Goal: Find contact information: Find contact information

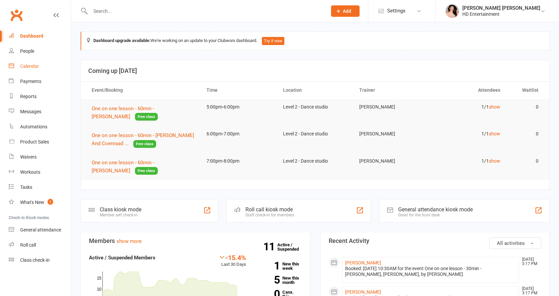
click at [36, 63] on link "Calendar" at bounding box center [40, 66] width 62 height 15
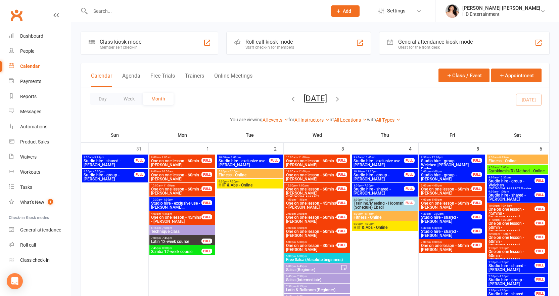
click at [313, 174] on span "One on one lesson - 60min - [PERSON_NAME]" at bounding box center [311, 177] width 51 height 8
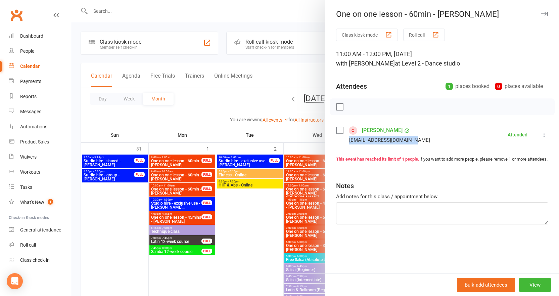
drag, startPoint x: 347, startPoint y: 140, endPoint x: 415, endPoint y: 138, distance: 67.9
click at [415, 138] on li "[PERSON_NAME] [EMAIL_ADDRESS][DOMAIN_NAME] Attended More info Remove Mark absen…" at bounding box center [442, 134] width 212 height 19
copy div "[EMAIL_ADDRESS][DOMAIN_NAME]"
click at [541, 15] on icon "button" at bounding box center [544, 14] width 7 height 4
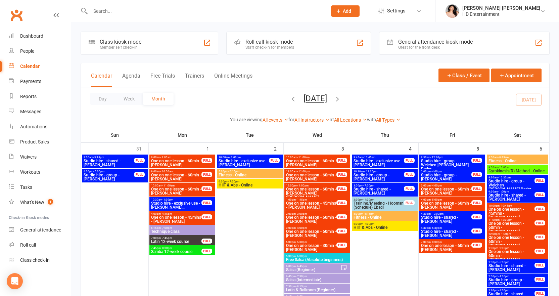
click at [299, 188] on span "One on one lesson - 60min - [PERSON_NAME] ([PERSON_NAME]..." at bounding box center [311, 193] width 51 height 12
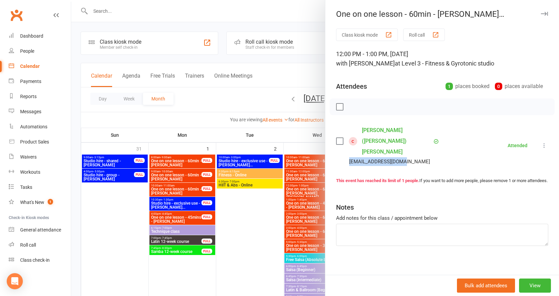
drag, startPoint x: 347, startPoint y: 139, endPoint x: 398, endPoint y: 140, distance: 51.1
click at [405, 157] on div "[EMAIL_ADDRESS][DOMAIN_NAME]" at bounding box center [389, 161] width 107 height 9
copy div "[EMAIL_ADDRESS][DOMAIN_NAME]"
click at [542, 12] on icon "button" at bounding box center [544, 14] width 7 height 4
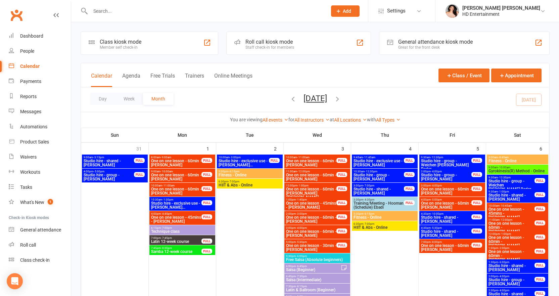
click at [314, 201] on span "One on one lesson - 45mins - [PERSON_NAME]" at bounding box center [311, 205] width 51 height 8
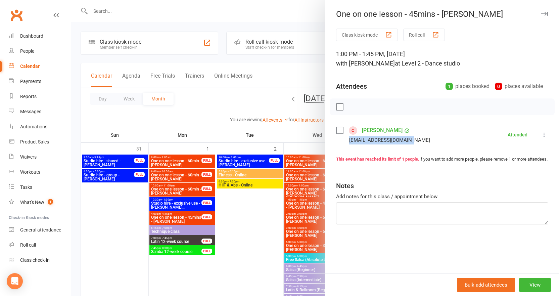
drag, startPoint x: 346, startPoint y: 139, endPoint x: 413, endPoint y: 140, distance: 66.2
click at [413, 140] on li "[PERSON_NAME] [EMAIL_ADDRESS][DOMAIN_NAME] Attended More info Remove Mark absen…" at bounding box center [442, 134] width 212 height 19
copy div "[EMAIL_ADDRESS][DOMAIN_NAME]"
click at [541, 12] on icon "button" at bounding box center [544, 14] width 7 height 4
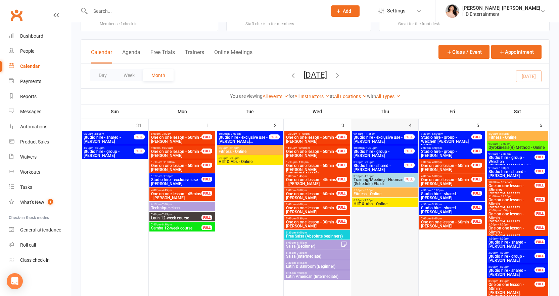
scroll to position [25, 0]
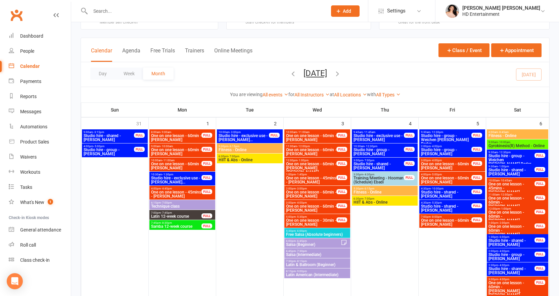
click at [319, 221] on span "One on one lesson - 30min - [PERSON_NAME]" at bounding box center [311, 222] width 51 height 8
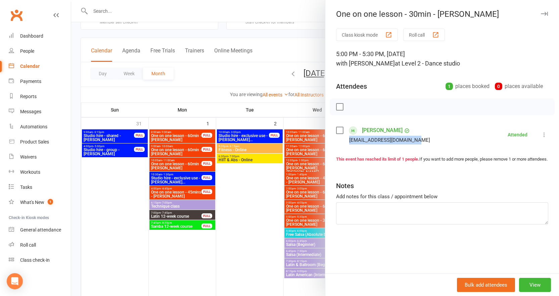
drag, startPoint x: 347, startPoint y: 140, endPoint x: 419, endPoint y: 138, distance: 72.3
click at [419, 138] on li "[PERSON_NAME] [EMAIL_ADDRESS][DOMAIN_NAME] Attended More info Remove Mark absen…" at bounding box center [442, 134] width 212 height 19
copy div "[EMAIL_ADDRESS][DOMAIN_NAME]"
click at [541, 13] on icon "button" at bounding box center [544, 14] width 7 height 4
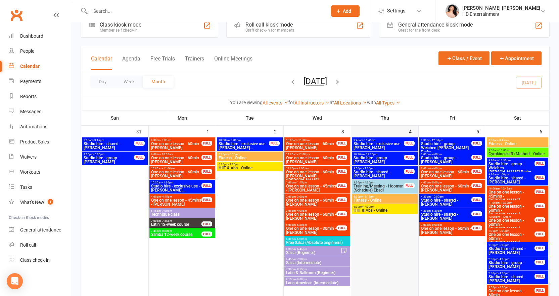
scroll to position [17, 0]
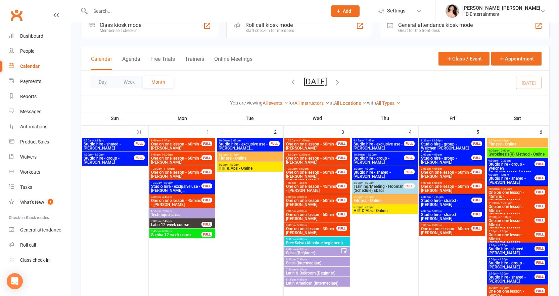
click at [167, 157] on span "One on one lesson - 60min - [PERSON_NAME]" at bounding box center [176, 160] width 51 height 8
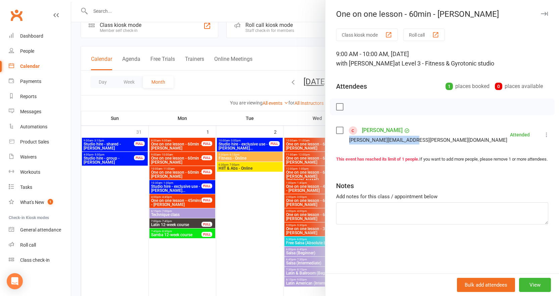
drag, startPoint x: 347, startPoint y: 139, endPoint x: 414, endPoint y: 140, distance: 66.6
click at [414, 140] on li "[PERSON_NAME] [PERSON_NAME][EMAIL_ADDRESS][PERSON_NAME][DOMAIN_NAME] Attended M…" at bounding box center [442, 134] width 212 height 19
copy div "[PERSON_NAME][EMAIL_ADDRESS][PERSON_NAME][DOMAIN_NAME]"
click at [541, 13] on icon "button" at bounding box center [544, 14] width 7 height 4
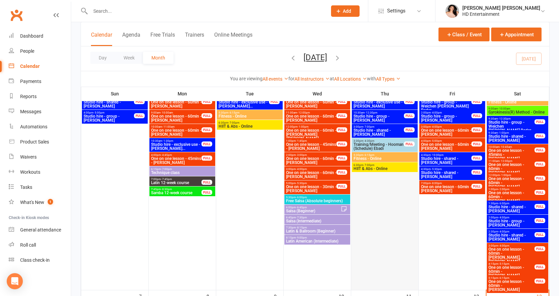
scroll to position [76, 0]
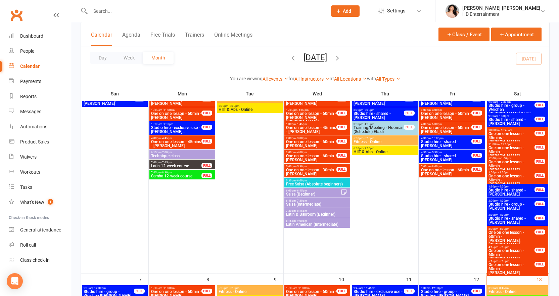
click at [511, 129] on span "- 10:45am" at bounding box center [506, 130] width 12 height 3
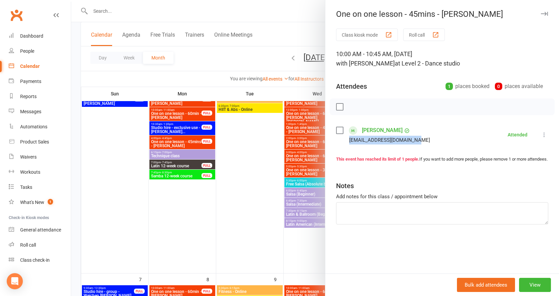
drag, startPoint x: 347, startPoint y: 139, endPoint x: 421, endPoint y: 139, distance: 74.3
click at [421, 139] on li "[PERSON_NAME] [EMAIL_ADDRESS][DOMAIN_NAME] Attended More info Remove Mark absen…" at bounding box center [442, 134] width 212 height 19
copy div "[EMAIL_ADDRESS][DOMAIN_NAME]"
click at [541, 12] on icon "button" at bounding box center [544, 14] width 7 height 4
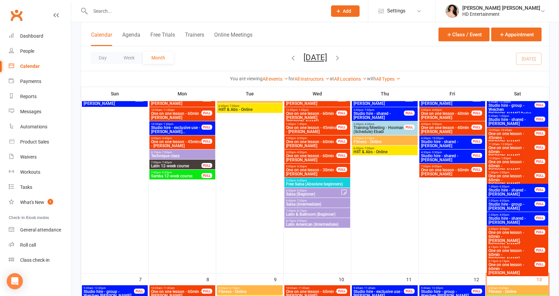
click at [513, 146] on span "One on one lesson - 60min - [PERSON_NAME]" at bounding box center [512, 152] width 47 height 12
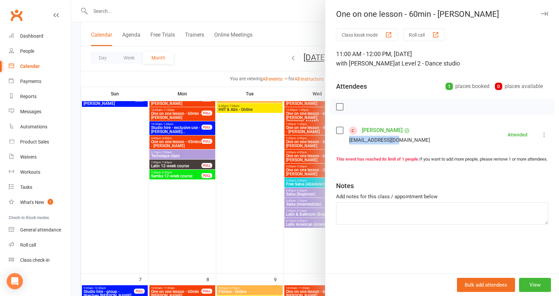
drag, startPoint x: 347, startPoint y: 142, endPoint x: 403, endPoint y: 137, distance: 56.6
click at [403, 137] on li "[PERSON_NAME] [EMAIL_ADDRESS][DOMAIN_NAME] Attended More info Remove Mark absen…" at bounding box center [442, 134] width 212 height 19
copy div "[EMAIL_ADDRESS][DOMAIN_NAME]"
click at [541, 14] on icon "button" at bounding box center [544, 14] width 7 height 4
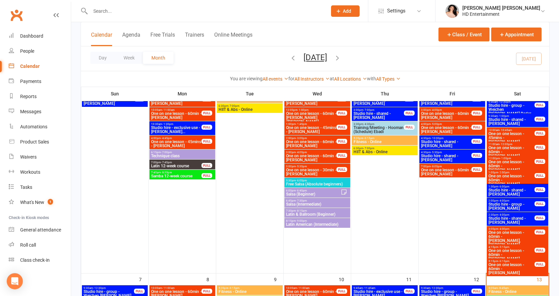
click at [161, 154] on span "Technique class" at bounding box center [182, 156] width 63 height 4
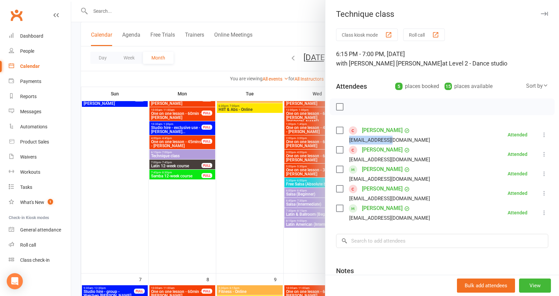
drag, startPoint x: 348, startPoint y: 138, endPoint x: 388, endPoint y: 140, distance: 40.7
click at [392, 139] on div "[EMAIL_ADDRESS][DOMAIN_NAME]" at bounding box center [384, 140] width 97 height 9
copy div "[EMAIL_ADDRESS][DOMAIN_NAME]"
drag, startPoint x: 347, startPoint y: 160, endPoint x: 404, endPoint y: 157, distance: 56.9
click at [404, 157] on div "[EMAIL_ADDRESS][DOMAIN_NAME]" at bounding box center [389, 159] width 81 height 9
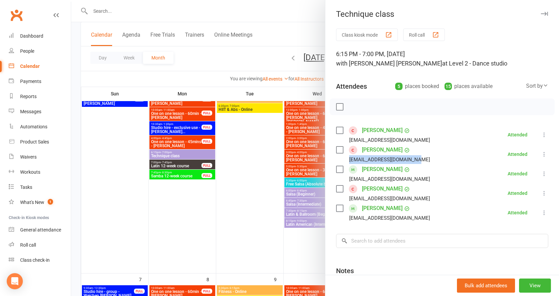
copy div "[EMAIL_ADDRESS][DOMAIN_NAME]"
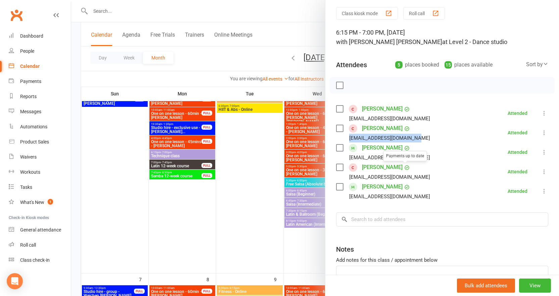
scroll to position [0, 0]
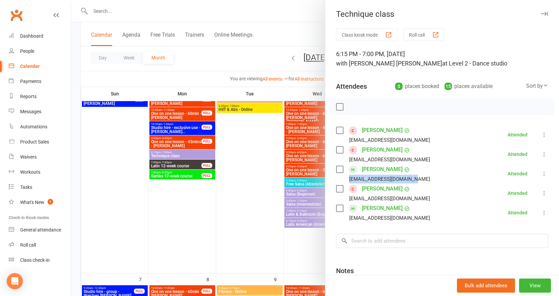
drag, startPoint x: 347, startPoint y: 178, endPoint x: 431, endPoint y: 177, distance: 84.7
click at [431, 177] on li "[PERSON_NAME] [PERSON_NAME][EMAIL_ADDRESS][DOMAIN_NAME] Attended More info Remo…" at bounding box center [442, 173] width 212 height 19
copy div "[EMAIL_ADDRESS][DOMAIN_NAME]"
click at [541, 13] on icon "button" at bounding box center [544, 14] width 7 height 4
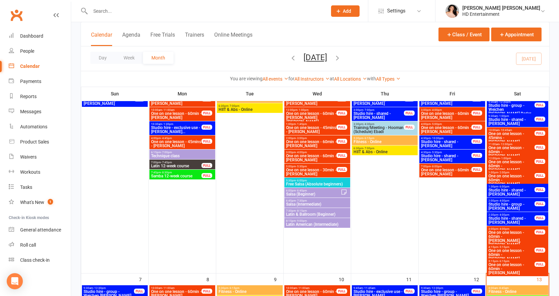
click at [176, 162] on span "7:00pm - 7:45pm" at bounding box center [176, 162] width 51 height 3
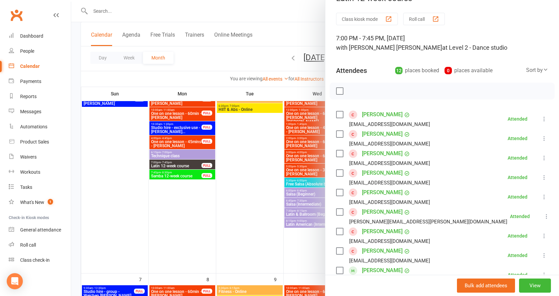
scroll to position [17, 0]
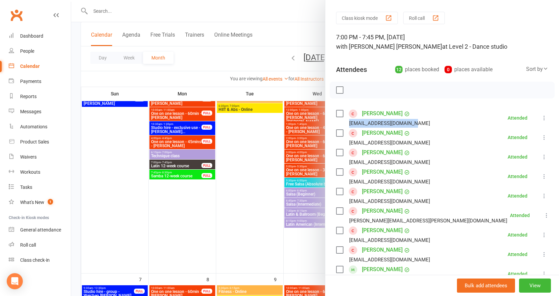
drag, startPoint x: 347, startPoint y: 123, endPoint x: 410, endPoint y: 125, distance: 62.5
click at [411, 126] on div "[EMAIL_ADDRESS][DOMAIN_NAME]" at bounding box center [384, 123] width 97 height 9
drag, startPoint x: 347, startPoint y: 201, endPoint x: 391, endPoint y: 200, distance: 43.7
click at [393, 200] on div "[EMAIL_ADDRESS][DOMAIN_NAME]" at bounding box center [384, 201] width 97 height 9
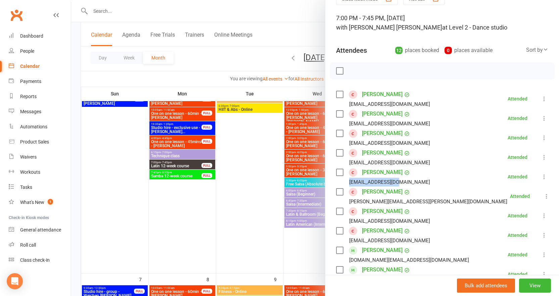
scroll to position [42, 0]
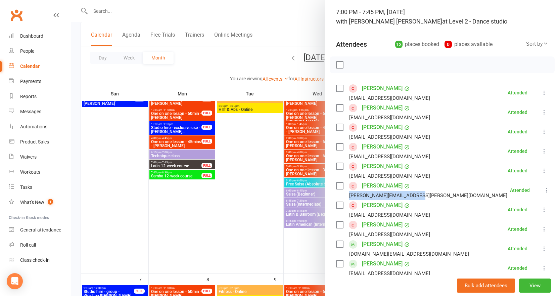
drag, startPoint x: 347, startPoint y: 195, endPoint x: 410, endPoint y: 195, distance: 63.2
click at [417, 195] on li "[PERSON_NAME] [PERSON_NAME][EMAIL_ADDRESS][PERSON_NAME][DOMAIN_NAME] Attended M…" at bounding box center [442, 189] width 212 height 19
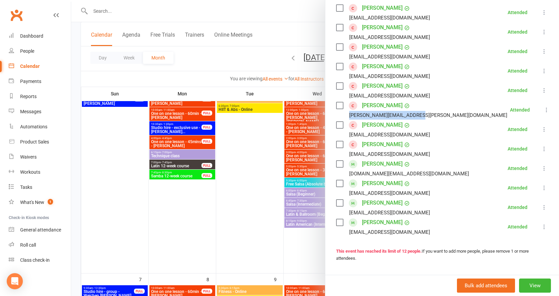
scroll to position [134, 0]
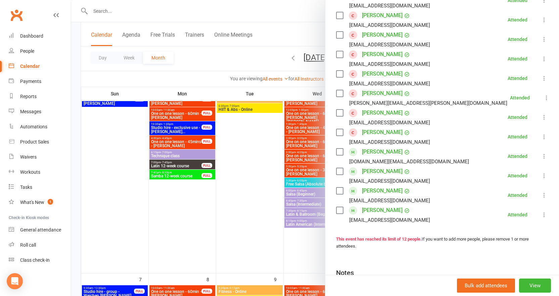
click at [346, 122] on div "[EMAIL_ADDRESS][DOMAIN_NAME]" at bounding box center [384, 122] width 97 height 9
drag, startPoint x: 347, startPoint y: 122, endPoint x: 401, endPoint y: 120, distance: 53.8
click at [401, 120] on div "[EMAIL_ADDRESS][DOMAIN_NAME]" at bounding box center [389, 122] width 81 height 9
drag, startPoint x: 347, startPoint y: 141, endPoint x: 412, endPoint y: 141, distance: 64.9
click at [412, 141] on div "[EMAIL_ADDRESS][DOMAIN_NAME]" at bounding box center [384, 142] width 97 height 9
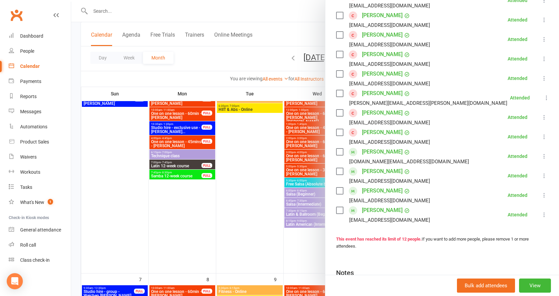
click at [392, 253] on div "Class kiosk mode Roll call 7:00 PM - 7:45 PM, [DATE] with [PERSON_NAME] [PERSON…" at bounding box center [443, 119] width 234 height 451
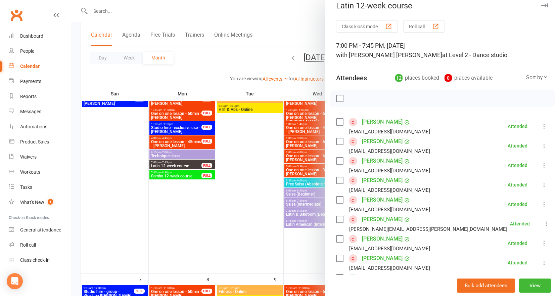
scroll to position [0, 0]
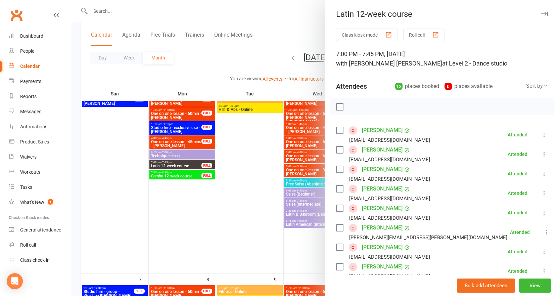
click at [541, 11] on button "button" at bounding box center [545, 14] width 8 height 8
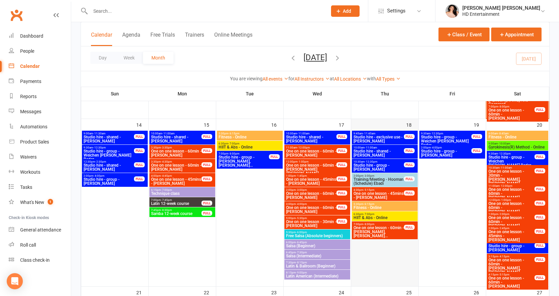
scroll to position [428, 0]
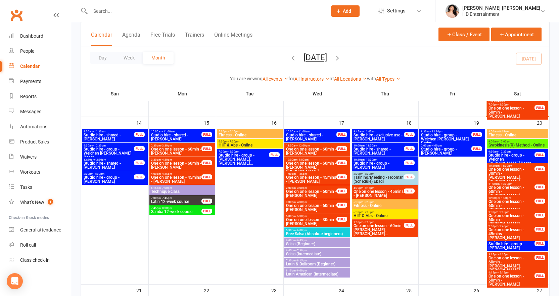
click at [515, 210] on div "1:00pm - 2:00pm One on one lesson - 60min - [PERSON_NAME] FULL" at bounding box center [517, 218] width 61 height 18
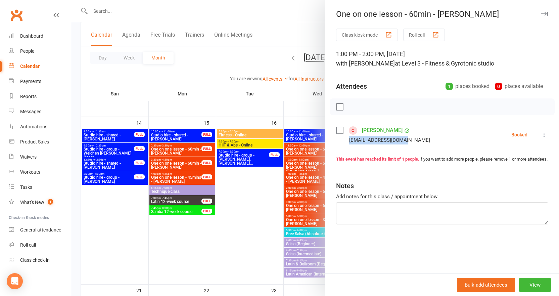
drag, startPoint x: 347, startPoint y: 141, endPoint x: 393, endPoint y: 142, distance: 45.7
click at [407, 142] on li "[PERSON_NAME] [EMAIL_ADDRESS][DOMAIN_NAME] Booked More info Remove Check in Mar…" at bounding box center [442, 134] width 212 height 19
click at [541, 12] on icon "button" at bounding box center [544, 14] width 7 height 4
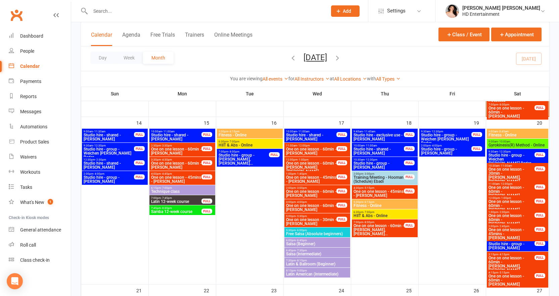
click at [371, 188] on span "- 5:15pm" at bounding box center [369, 187] width 11 height 3
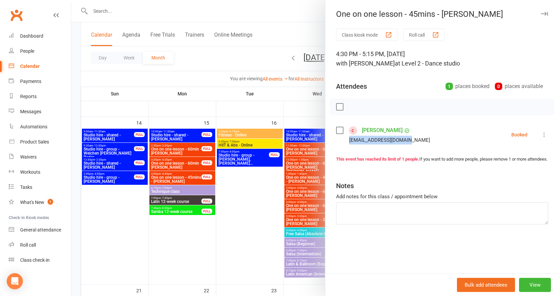
drag, startPoint x: 347, startPoint y: 140, endPoint x: 401, endPoint y: 138, distance: 53.8
click at [408, 139] on div "[EMAIL_ADDRESS][DOMAIN_NAME]" at bounding box center [384, 140] width 97 height 9
click at [541, 14] on icon "button" at bounding box center [544, 14] width 7 height 4
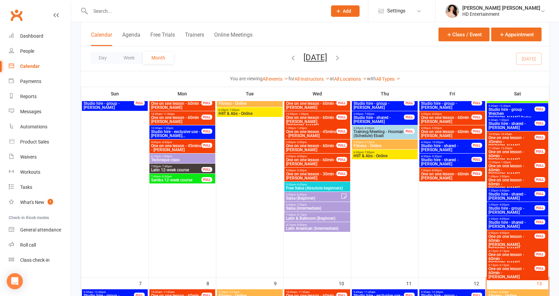
scroll to position [26, 0]
